Goal: Task Accomplishment & Management: Use online tool/utility

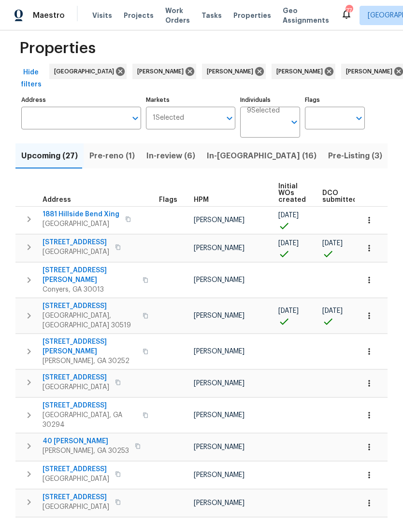
scroll to position [14, 0]
click at [96, 121] on input "Address" at bounding box center [73, 117] width 105 height 23
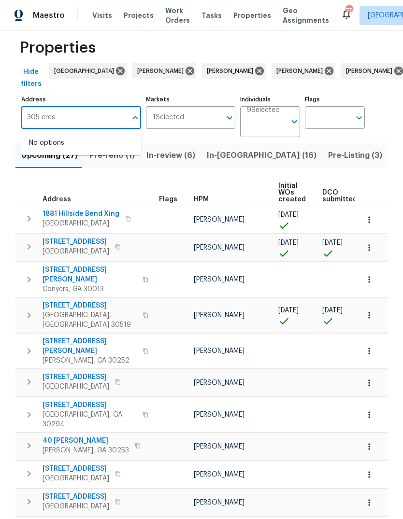
type input "305 crest"
click at [74, 148] on li "[STREET_ADDRESS]" at bounding box center [81, 143] width 120 height 16
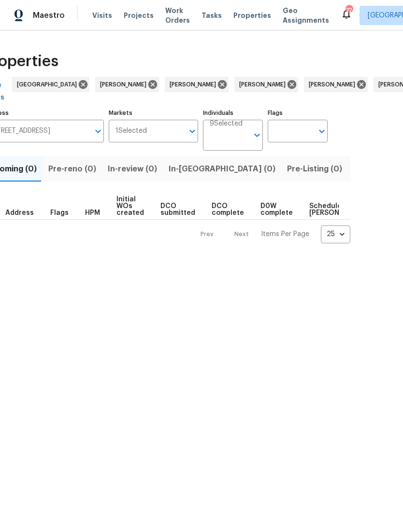
scroll to position [0, 39]
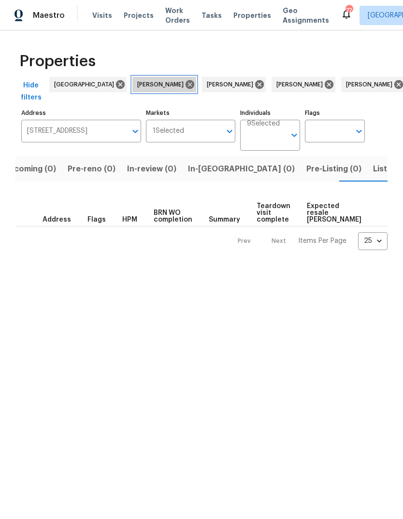
click at [184, 80] on icon at bounding box center [189, 84] width 11 height 11
click at [185, 81] on icon at bounding box center [189, 84] width 9 height 9
click at [184, 79] on icon at bounding box center [189, 84] width 11 height 11
click at [185, 82] on icon at bounding box center [189, 84] width 9 height 9
click at [184, 80] on icon at bounding box center [189, 84] width 11 height 11
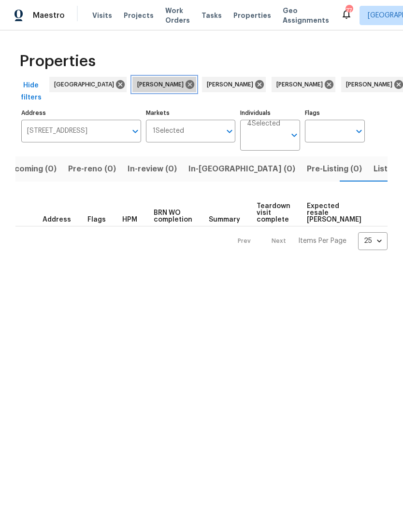
click at [184, 81] on icon at bounding box center [189, 84] width 11 height 11
click at [184, 80] on icon at bounding box center [189, 84] width 11 height 11
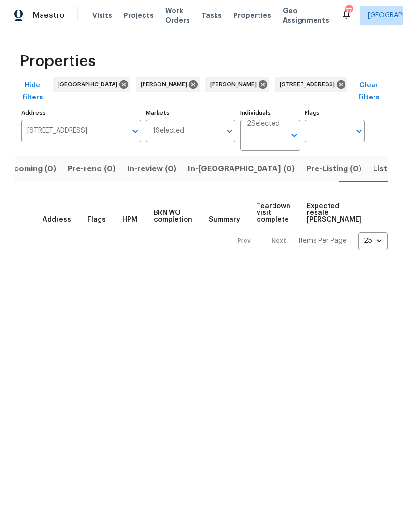
click at [188, 79] on icon at bounding box center [193, 84] width 11 height 11
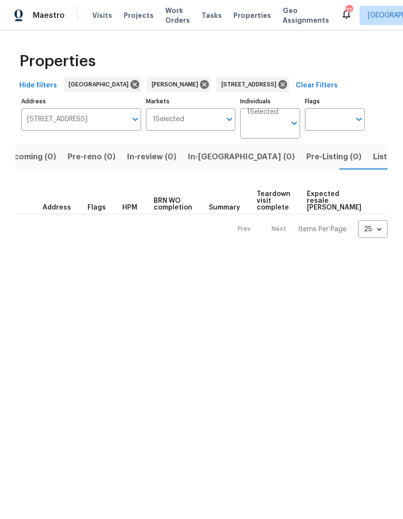
scroll to position [0, 18]
click at [154, 77] on div "[PERSON_NAME]" at bounding box center [179, 84] width 64 height 15
click at [199, 80] on icon at bounding box center [204, 84] width 11 height 11
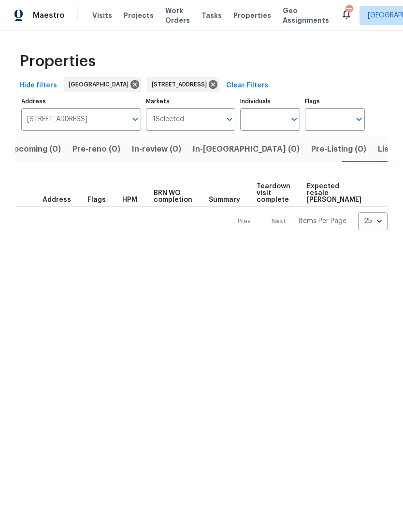
scroll to position [0, 15]
click at [369, 158] on button "Listed (1)" at bounding box center [392, 149] width 46 height 25
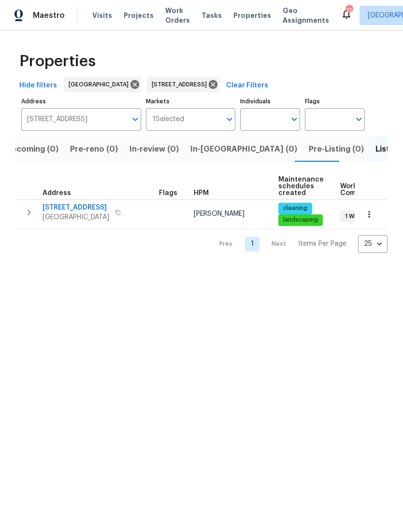
click at [28, 220] on button "button" at bounding box center [28, 212] width 19 height 19
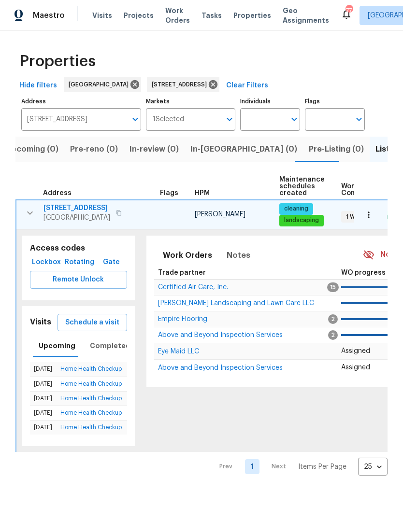
click at [104, 318] on span "Schedule a visit" at bounding box center [92, 323] width 54 height 12
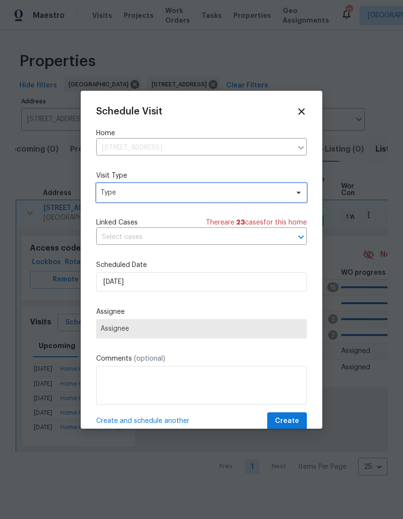
click at [178, 199] on span "Type" at bounding box center [201, 192] width 210 height 19
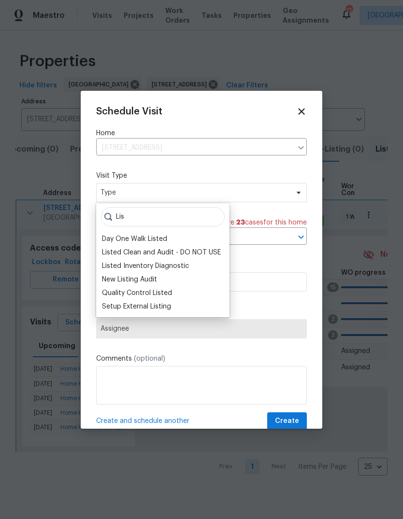
type input "Lis"
click at [178, 267] on div "Listed Inventory Diagnostic" at bounding box center [145, 266] width 87 height 10
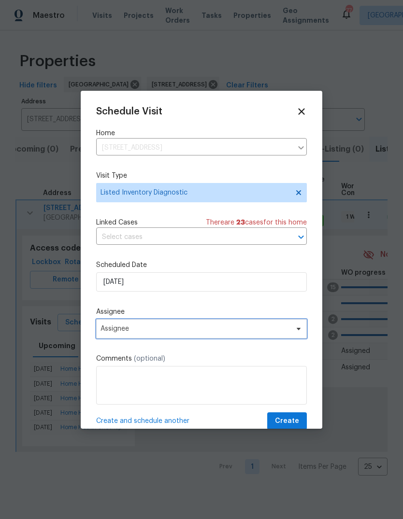
click at [166, 336] on span "Assignee" at bounding box center [201, 328] width 210 height 19
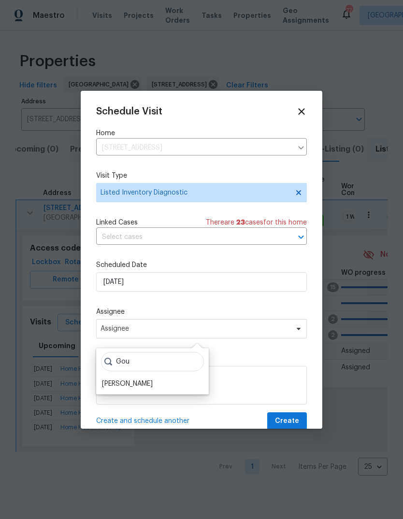
type input "Gou"
click at [151, 384] on div "[PERSON_NAME]" at bounding box center [127, 384] width 51 height 10
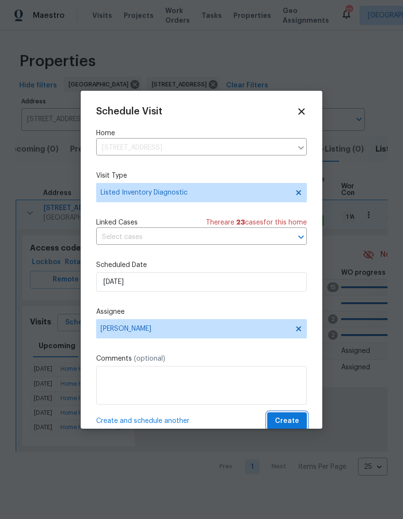
click at [291, 423] on span "Create" at bounding box center [287, 421] width 24 height 12
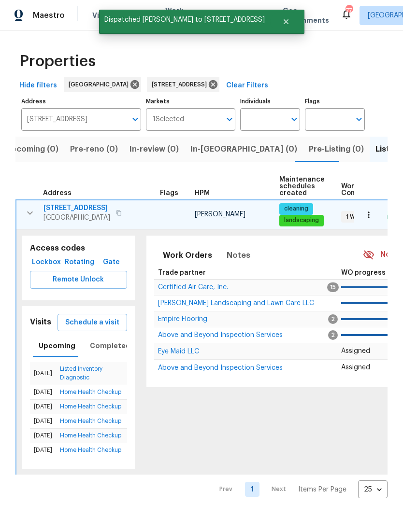
click at [370, 213] on icon "button" at bounding box center [368, 215] width 10 height 10
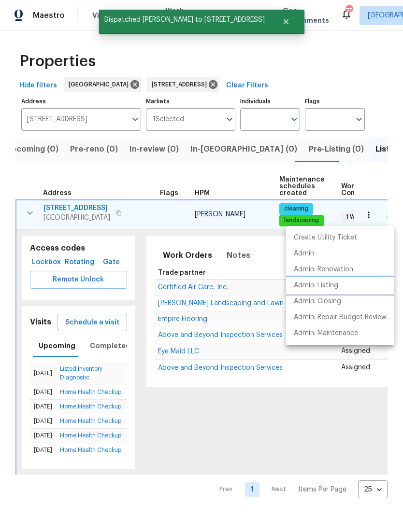
click at [341, 287] on li "Admin: Listing" at bounding box center [340, 286] width 108 height 16
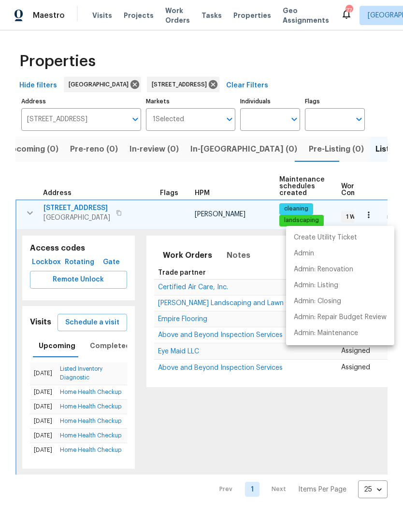
click at [82, 208] on div at bounding box center [201, 259] width 403 height 519
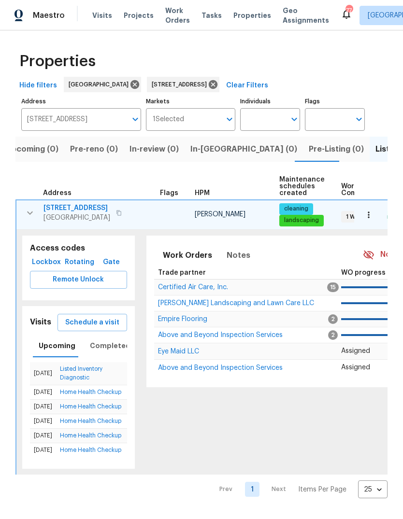
click at [81, 209] on span "[STREET_ADDRESS]" at bounding box center [76, 208] width 67 height 10
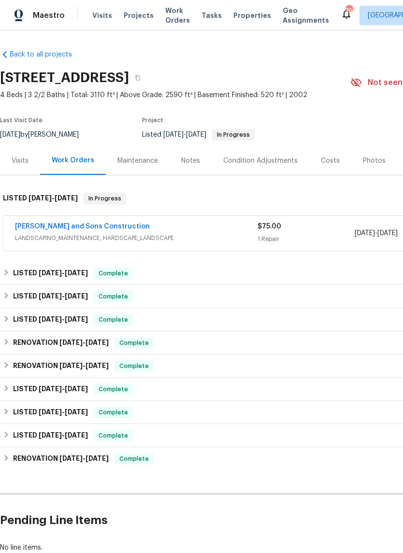
click at [23, 162] on div "Visits" at bounding box center [20, 161] width 17 height 10
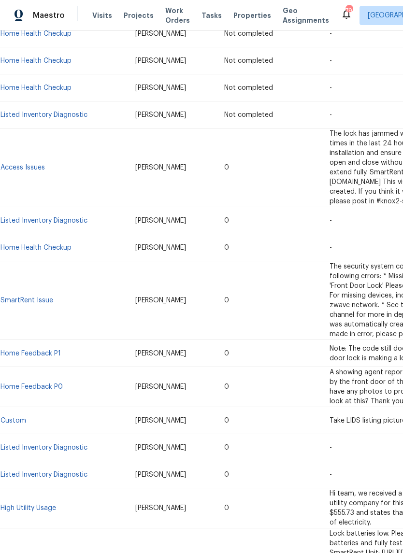
scroll to position [281, 0]
click at [53, 217] on link "Listed Inventory Diagnostic" at bounding box center [43, 220] width 87 height 7
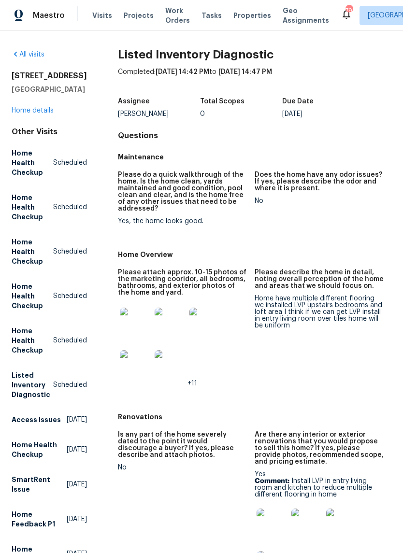
click at [34, 112] on link "Home details" at bounding box center [33, 110] width 42 height 7
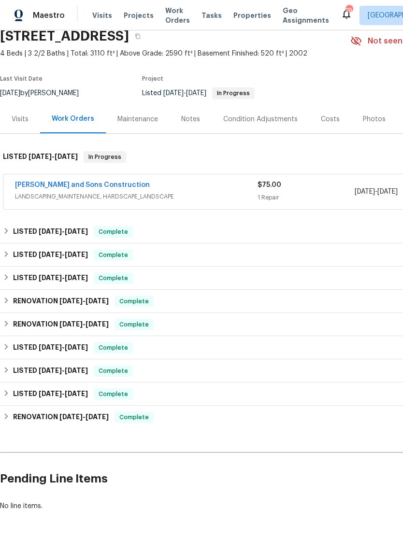
scroll to position [41, 0]
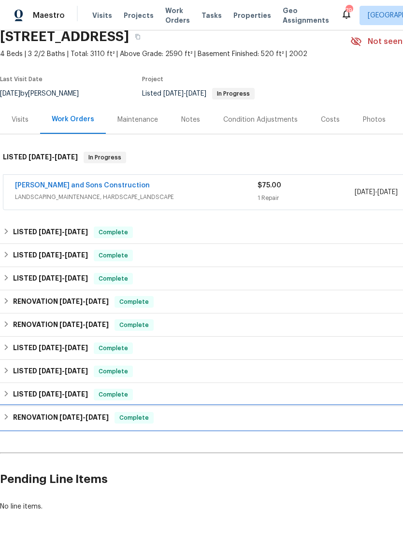
click at [17, 411] on div "RENOVATION 7/26/24 - 8/1/24 Complete" at bounding box center [272, 417] width 545 height 23
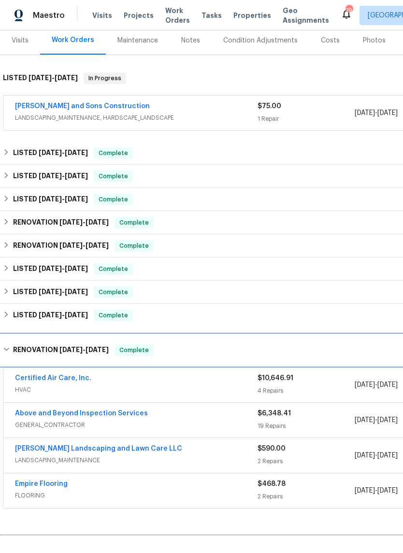
scroll to position [121, 0]
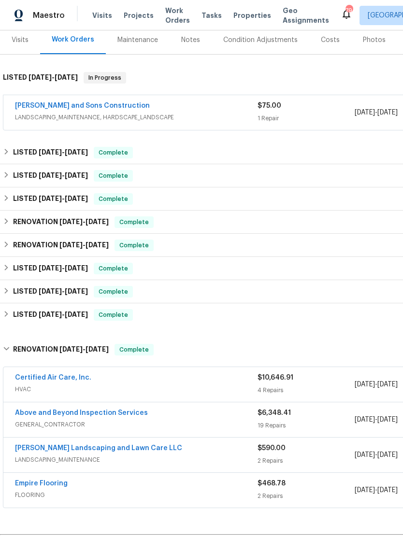
click at [20, 43] on div "Visits" at bounding box center [20, 40] width 17 height 10
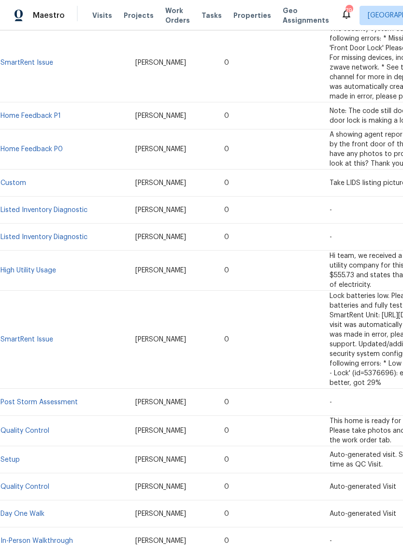
scroll to position [518, 0]
click at [52, 538] on link "In-Person Walkthrough" at bounding box center [36, 541] width 72 height 7
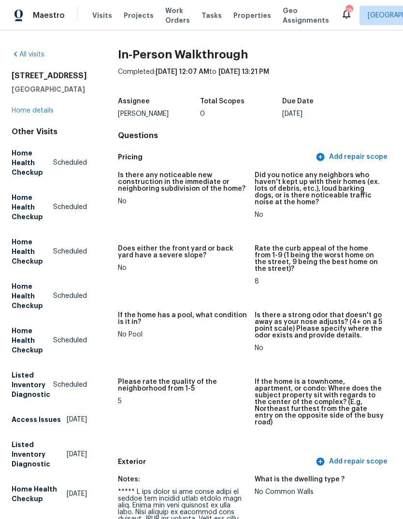
click at [42, 108] on link "Home details" at bounding box center [33, 110] width 42 height 7
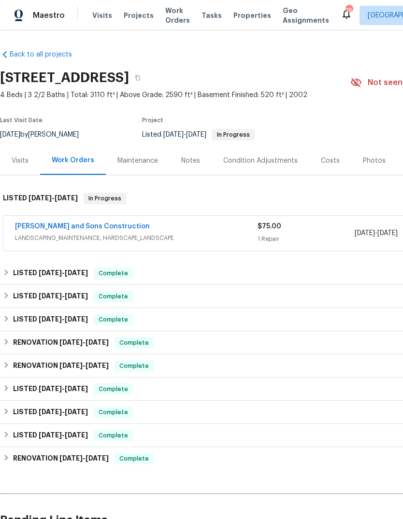
click at [22, 161] on div "Visits" at bounding box center [20, 161] width 17 height 10
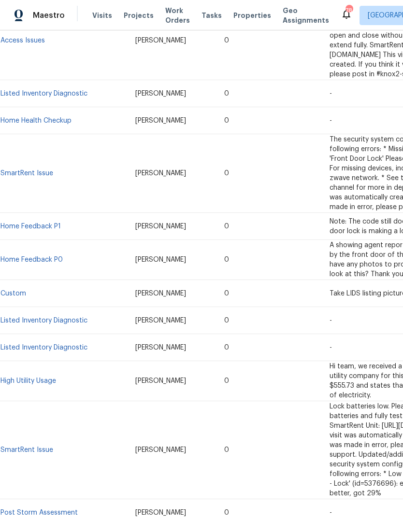
scroll to position [406, 0]
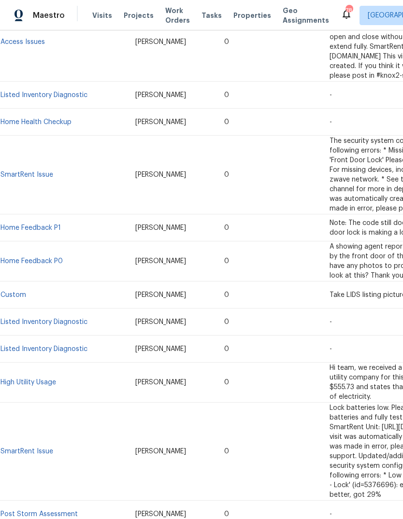
click at [79, 346] on link "Listed Inventory Diagnostic" at bounding box center [43, 349] width 87 height 7
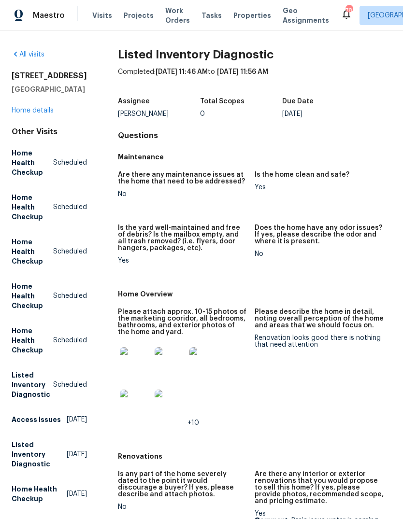
click at [29, 112] on link "Home details" at bounding box center [33, 110] width 42 height 7
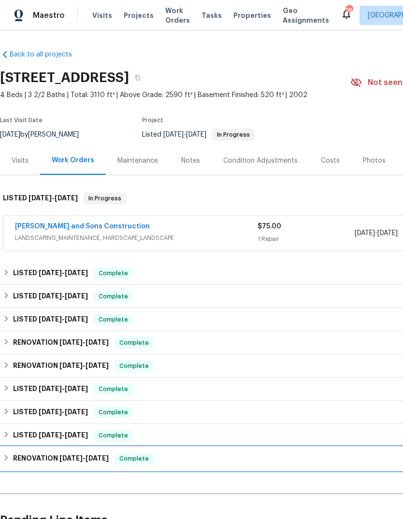
click at [14, 448] on div "RENOVATION 7/26/24 - 8/1/24 Complete" at bounding box center [272, 458] width 545 height 23
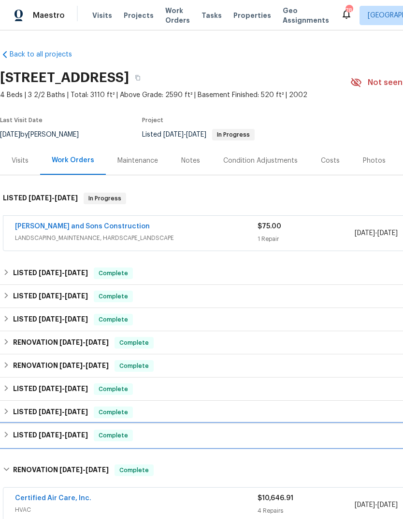
click at [12, 432] on div "LISTED 8/24/24 - 8/26/24 Complete" at bounding box center [273, 436] width 540 height 12
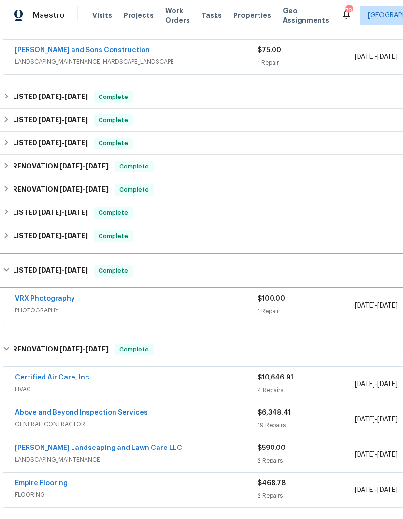
scroll to position [177, 0]
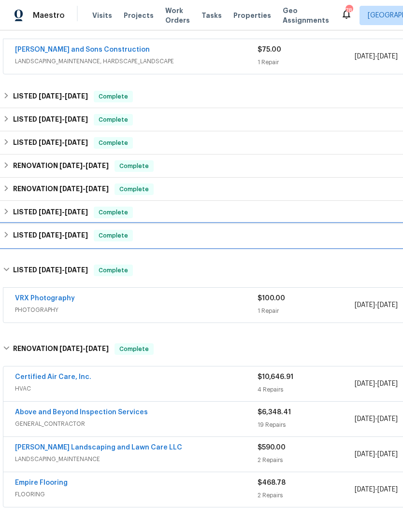
click at [10, 236] on div "LISTED 11/11/24 - 3/9/25 Complete" at bounding box center [273, 236] width 540 height 12
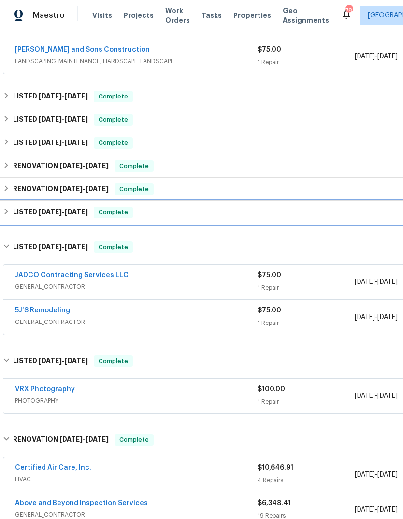
click at [10, 218] on div "LISTED 3/26/25 - 4/2/25 Complete" at bounding box center [273, 213] width 540 height 12
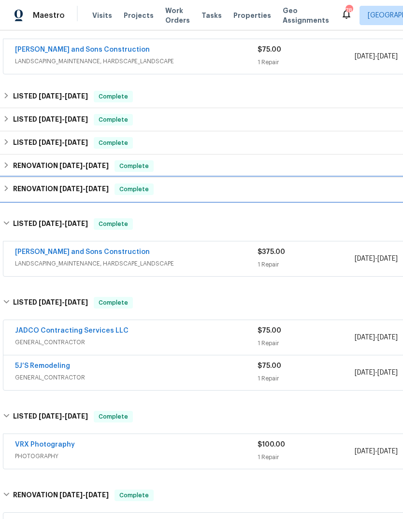
click at [14, 190] on h6 "RENOVATION 5/7/25 - 5/14/25" at bounding box center [61, 189] width 96 height 12
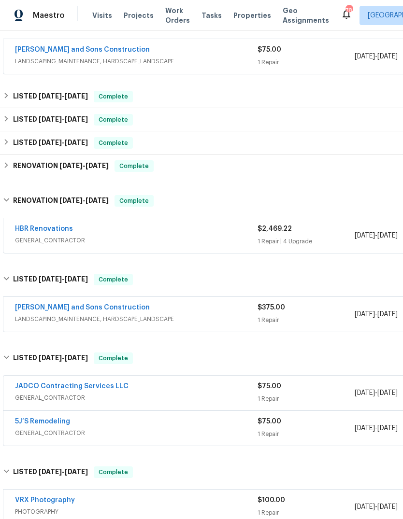
click at [13, 167] on h6 "RENOVATION 5/7/25 - 5/13/25" at bounding box center [61, 166] width 96 height 12
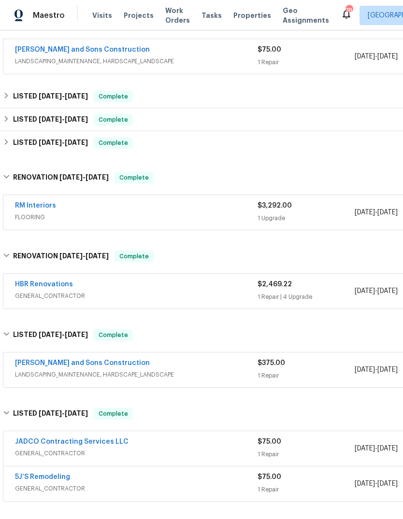
click at [183, 293] on span "GENERAL_CONTRACTOR" at bounding box center [136, 296] width 242 height 10
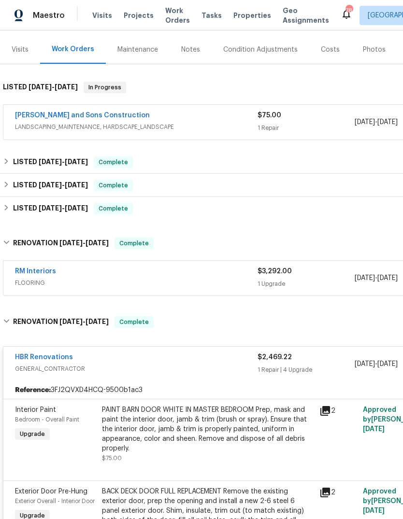
scroll to position [111, 0]
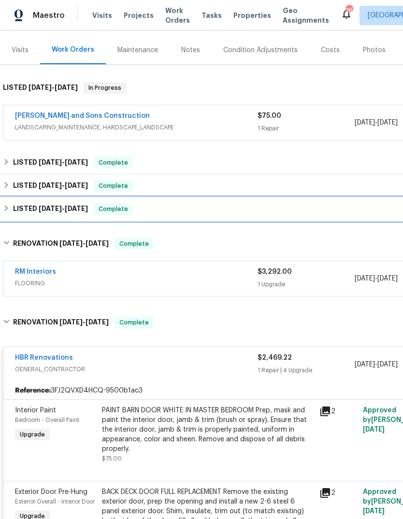
click at [14, 205] on h6 "LISTED 6/9/25 - 6/11/25" at bounding box center [50, 209] width 75 height 12
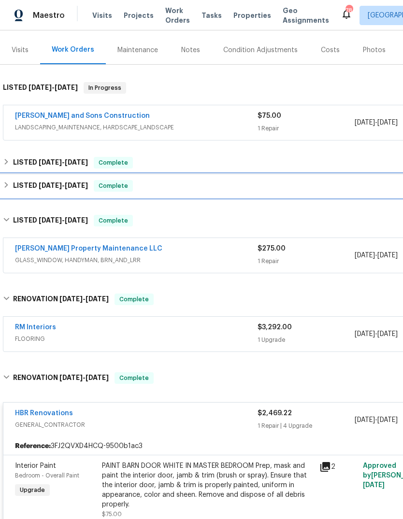
click at [14, 184] on h6 "LISTED 6/17/25 - 6/24/25" at bounding box center [50, 186] width 75 height 12
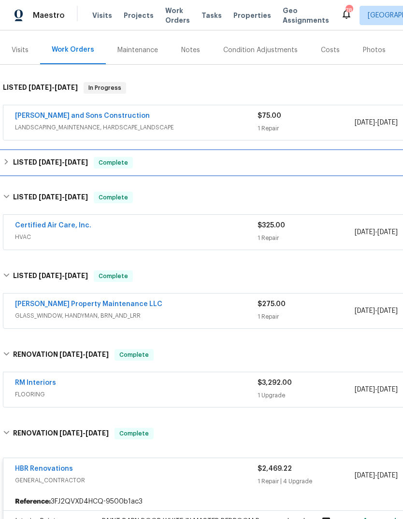
click at [14, 153] on div "LISTED 7/28/25 - 8/4/25 Complete" at bounding box center [272, 162] width 545 height 23
